Goal: Information Seeking & Learning: Learn about a topic

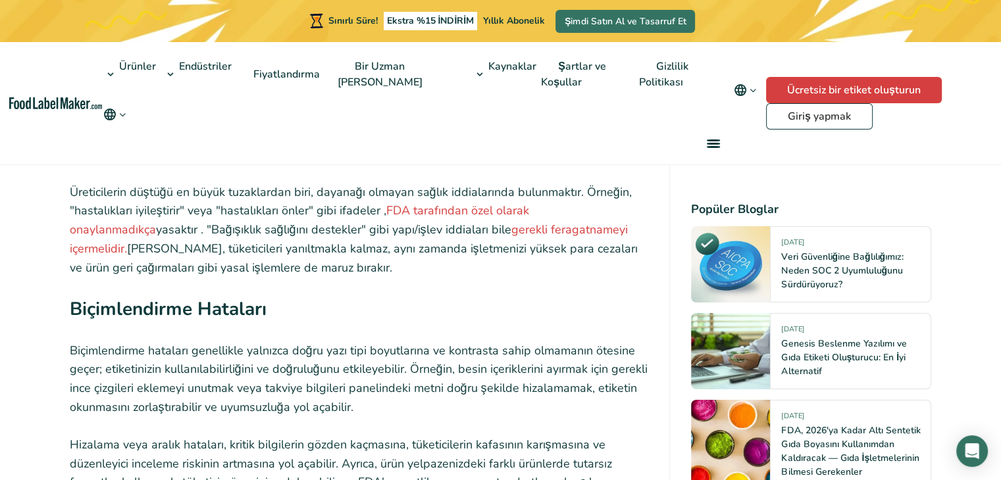
scroll to position [4560, 0]
click at [349, 256] on font "[PERSON_NAME], tüketicileri yanıltmakla kalmaz, aynı zamanda işletmenizi yüksek…" at bounding box center [354, 257] width 568 height 35
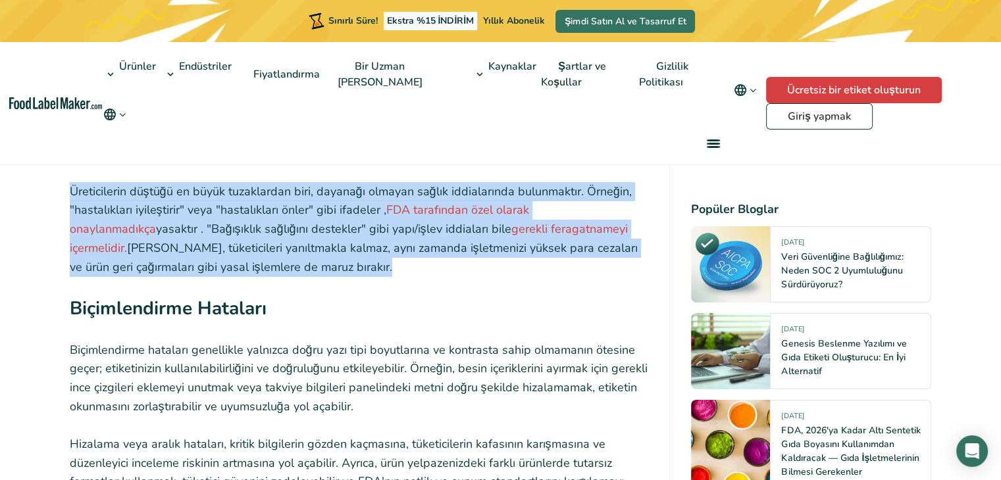
click at [349, 256] on font "[PERSON_NAME], tüketicileri yanıltmakla kalmaz, aynı zamanda işletmenizi yüksek…" at bounding box center [354, 257] width 568 height 35
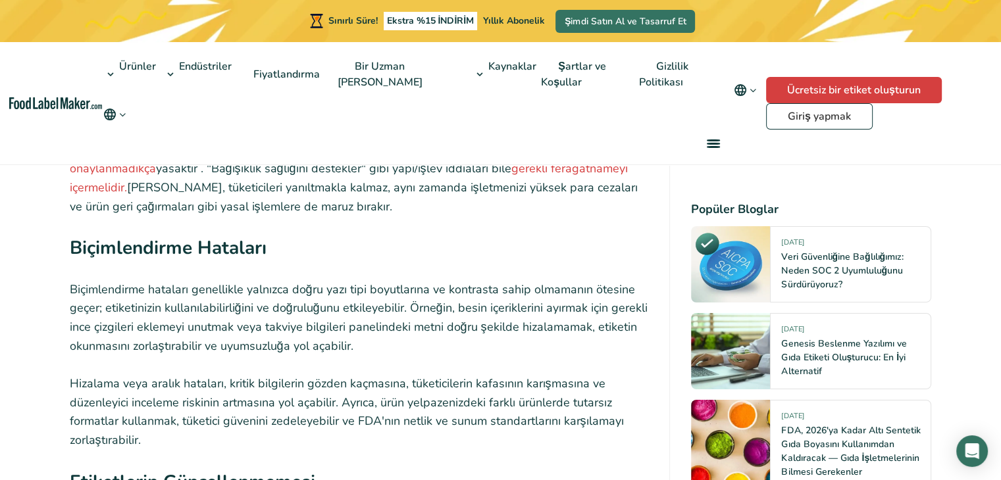
scroll to position [4888, 0]
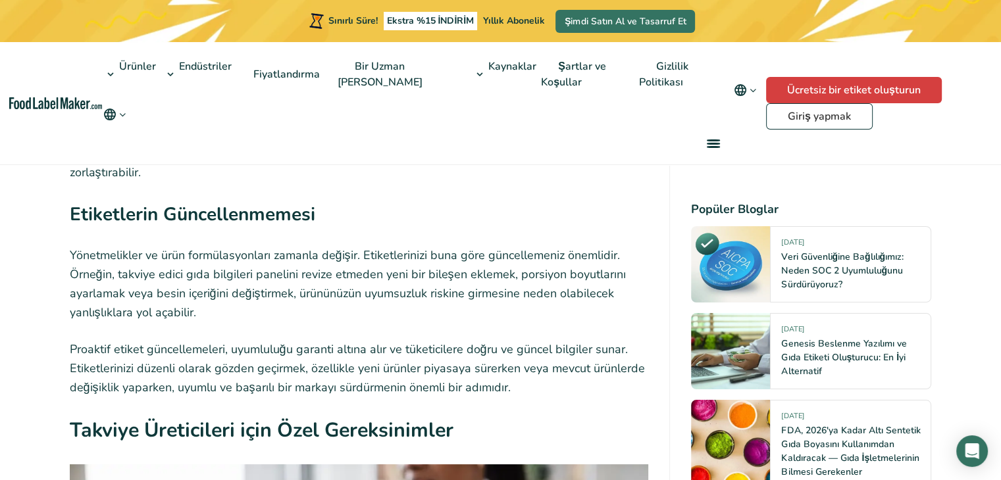
click at [346, 280] on font "Yönetmelikler ve ürün formülasyonları zamanla değişir. Etiketlerinizi buna göre…" at bounding box center [348, 283] width 556 height 72
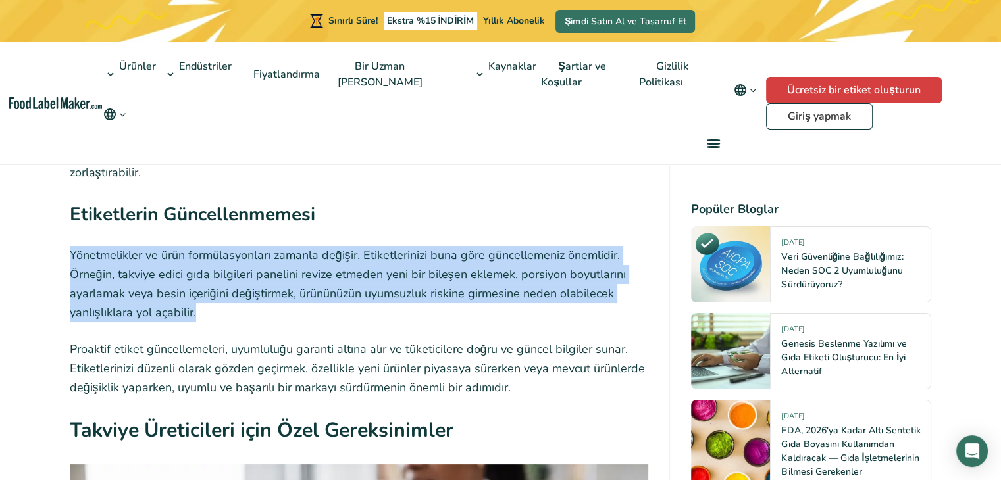
click at [346, 280] on font "Yönetmelikler ve ürün formülasyonları zamanla değişir. Etiketlerinizi buna göre…" at bounding box center [348, 283] width 556 height 72
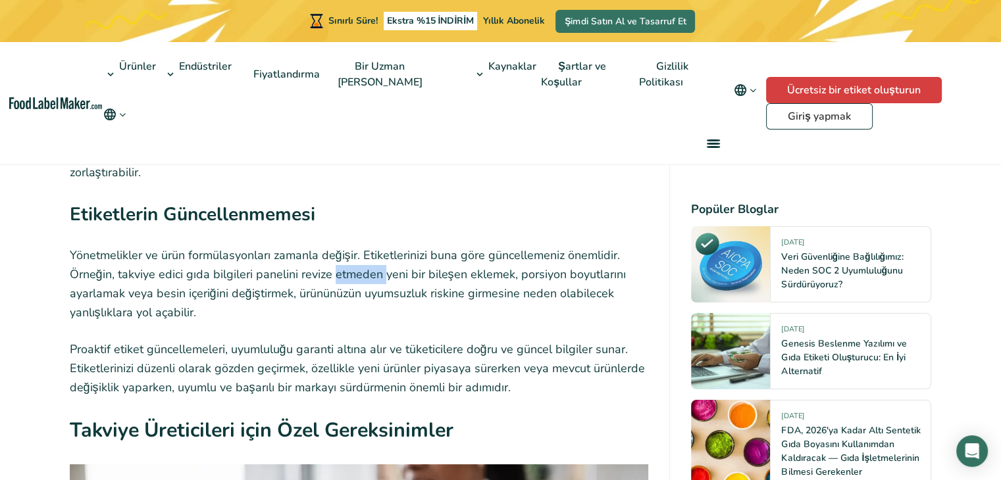
click at [346, 280] on font "Yönetmelikler ve ürün formülasyonları zamanla değişir. Etiketlerinizi buna göre…" at bounding box center [348, 283] width 556 height 72
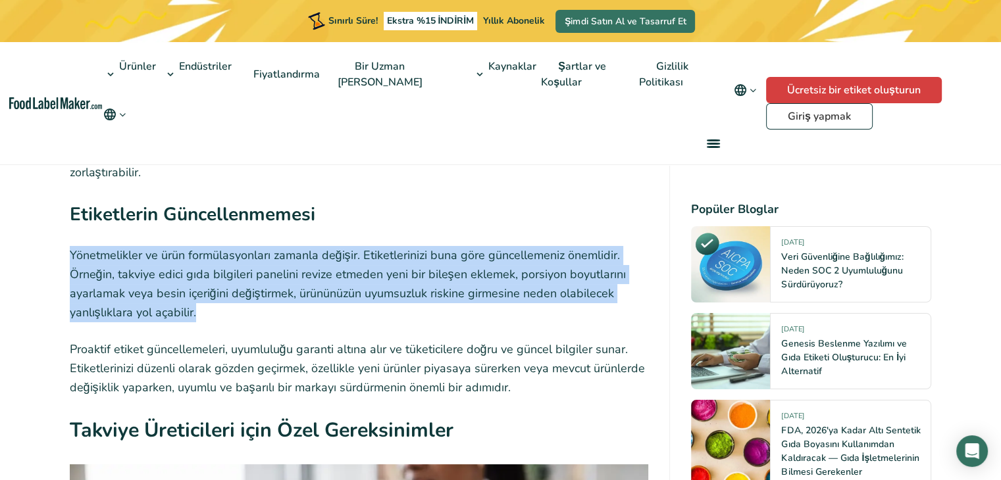
click at [346, 280] on font "Yönetmelikler ve ürün formülasyonları zamanla değişir. Etiketlerinizi buna göre…" at bounding box center [348, 283] width 556 height 72
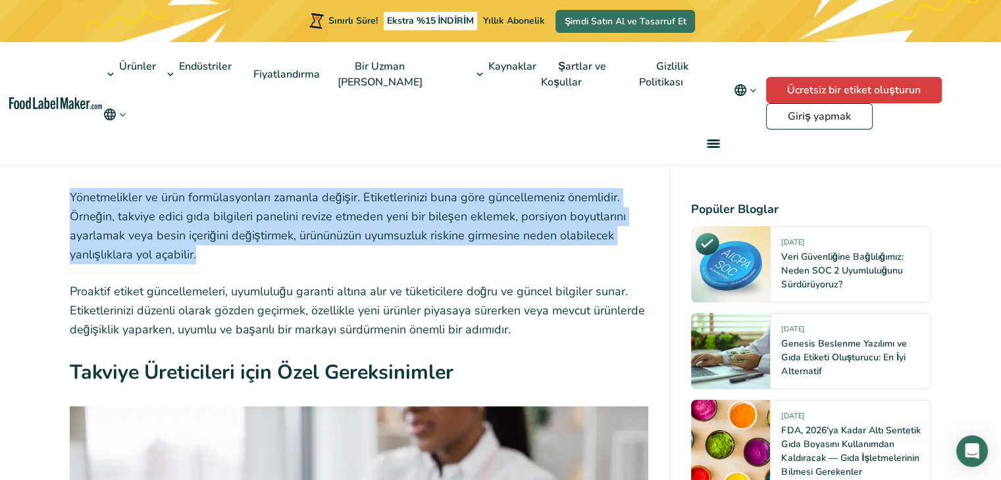
scroll to position [4947, 0]
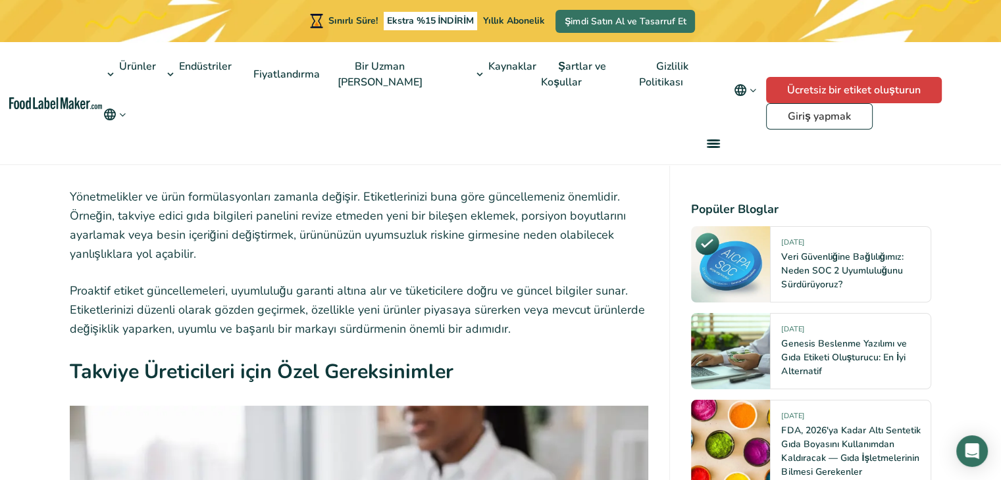
click at [335, 308] on font "Proaktif etiket güncellemeleri, uyumluluğu garanti altına alır ve tüketicilere …" at bounding box center [357, 310] width 575 height 54
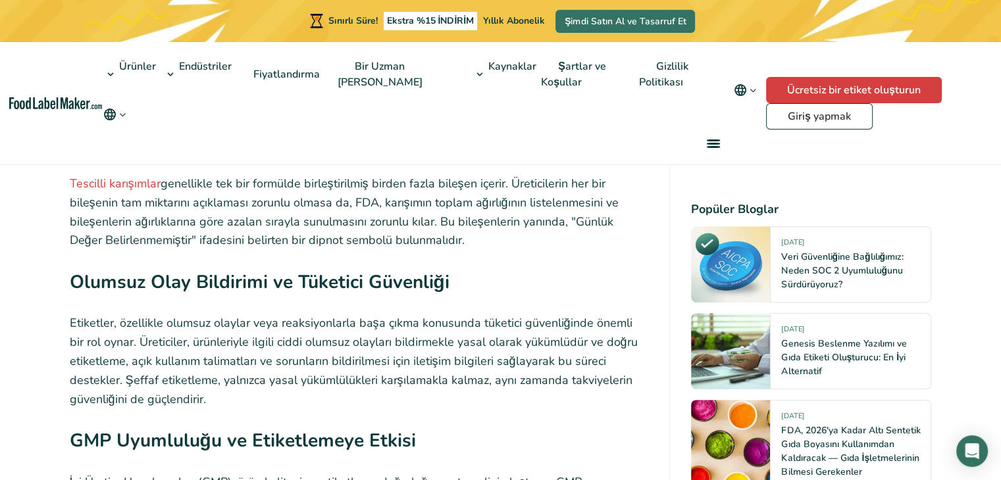
scroll to position [5712, 0]
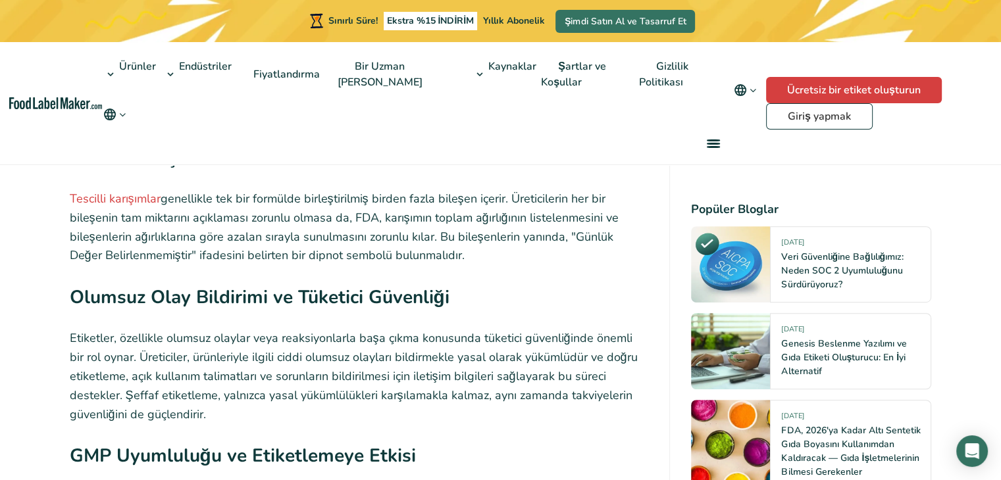
click at [331, 366] on font "Etiketler, özellikle olumsuz olaylar veya reaksiyonlarla başa çıkma konusunda t…" at bounding box center [354, 375] width 568 height 91
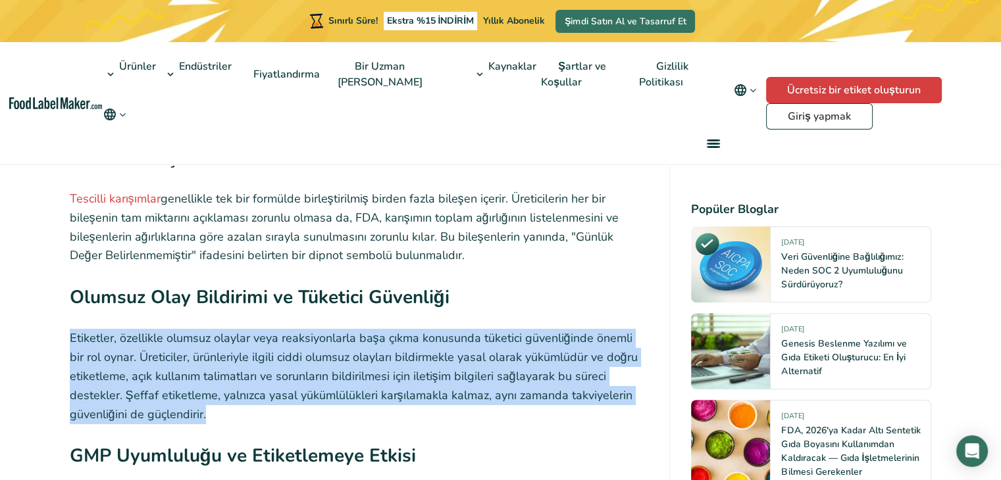
click at [331, 366] on font "Etiketler, özellikle olumsuz olaylar veya reaksiyonlarla başa çıkma konusunda t…" at bounding box center [354, 375] width 568 height 91
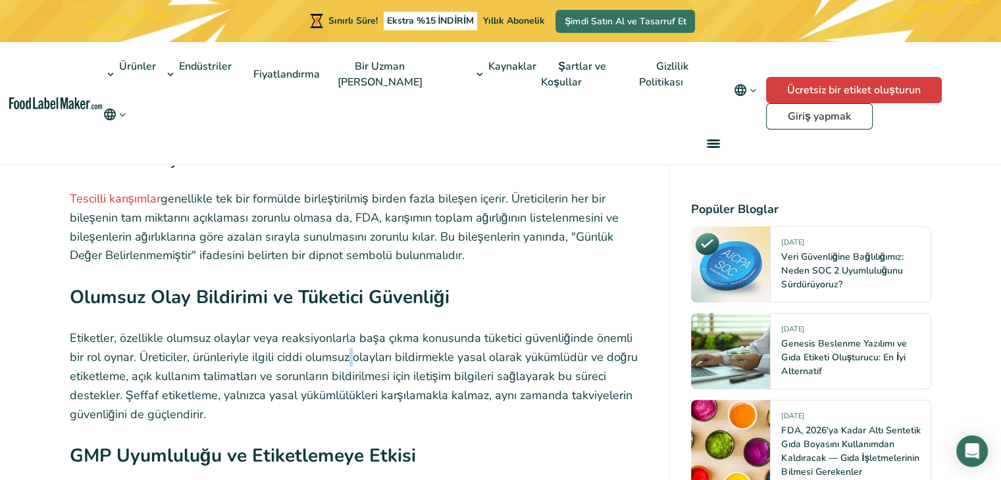
click at [331, 366] on font "Etiketler, özellikle olumsuz olaylar veya reaksiyonlarla başa çıkma konusunda t…" at bounding box center [354, 375] width 568 height 91
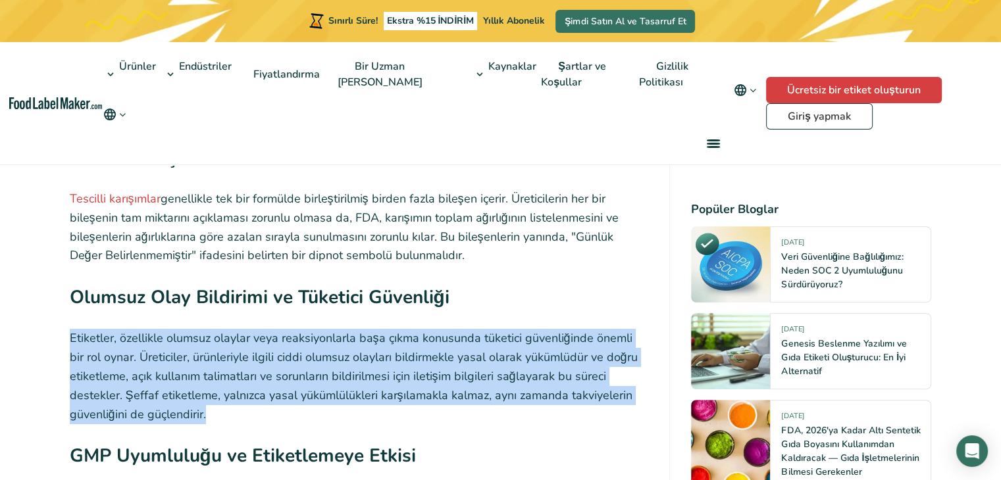
click at [331, 366] on font "Etiketler, özellikle olumsuz olaylar veya reaksiyonlarla başa çıkma konusunda t…" at bounding box center [354, 375] width 568 height 91
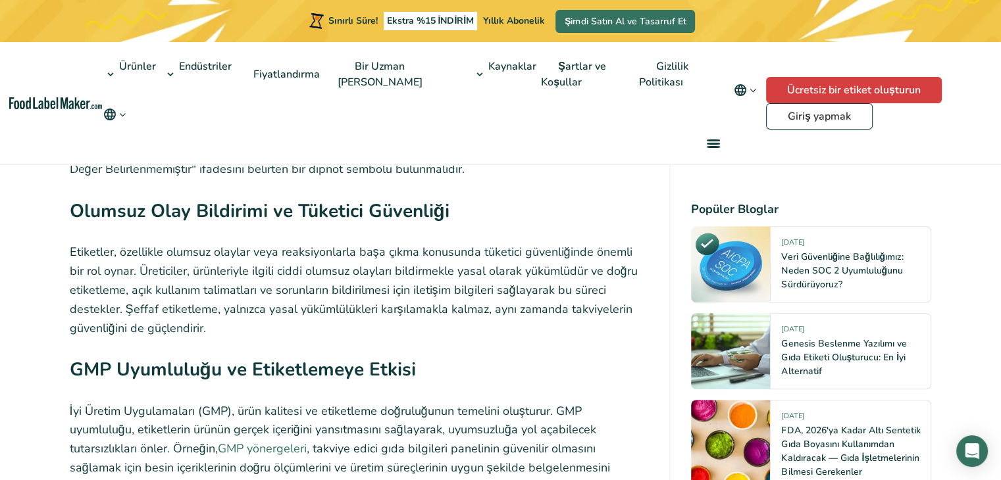
drag, startPoint x: 331, startPoint y: 366, endPoint x: 270, endPoint y: 443, distance: 97.8
click at [270, 443] on p "İyi Üretim Uygulamaları (GMP), ürün kalitesi ve etiketleme doğruluğunun temelin…" at bounding box center [359, 449] width 579 height 95
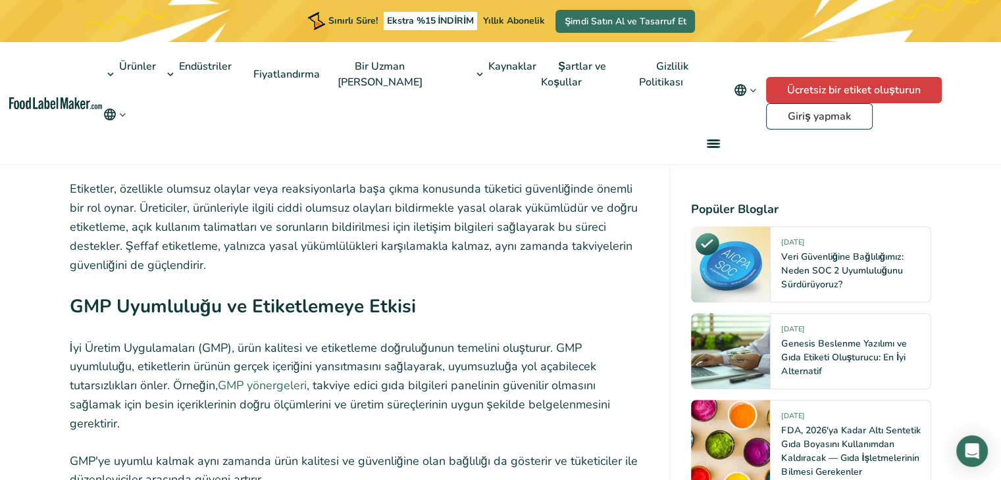
scroll to position [5867, 0]
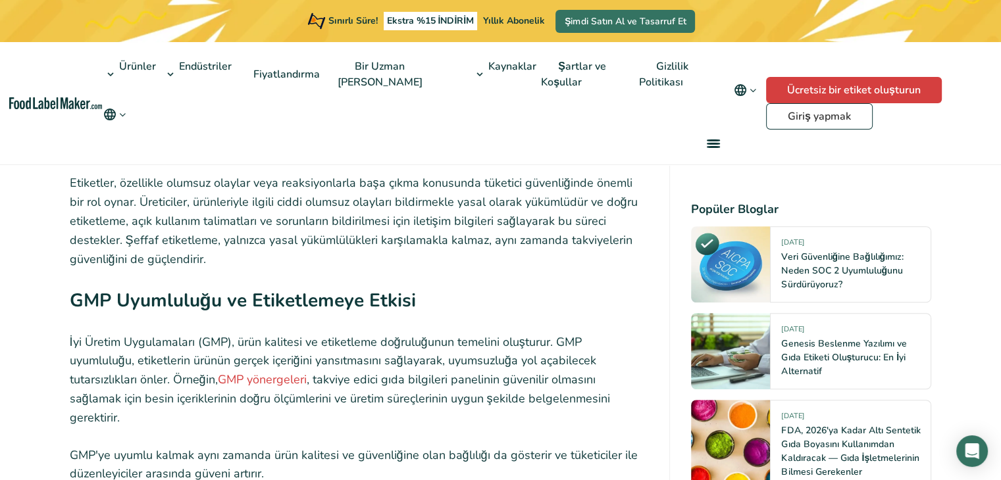
click at [382, 362] on font "İyi Üretim Uygulamaları (GMP), ürün kalitesi ve etiketleme doğruluğunun temelin…" at bounding box center [333, 361] width 526 height 54
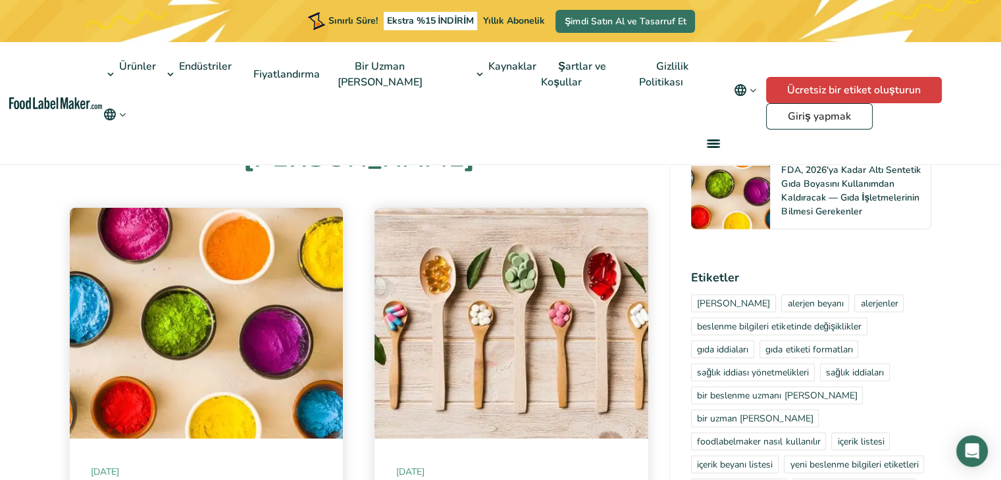
scroll to position [8514, 0]
